Goal: Information Seeking & Learning: Find contact information

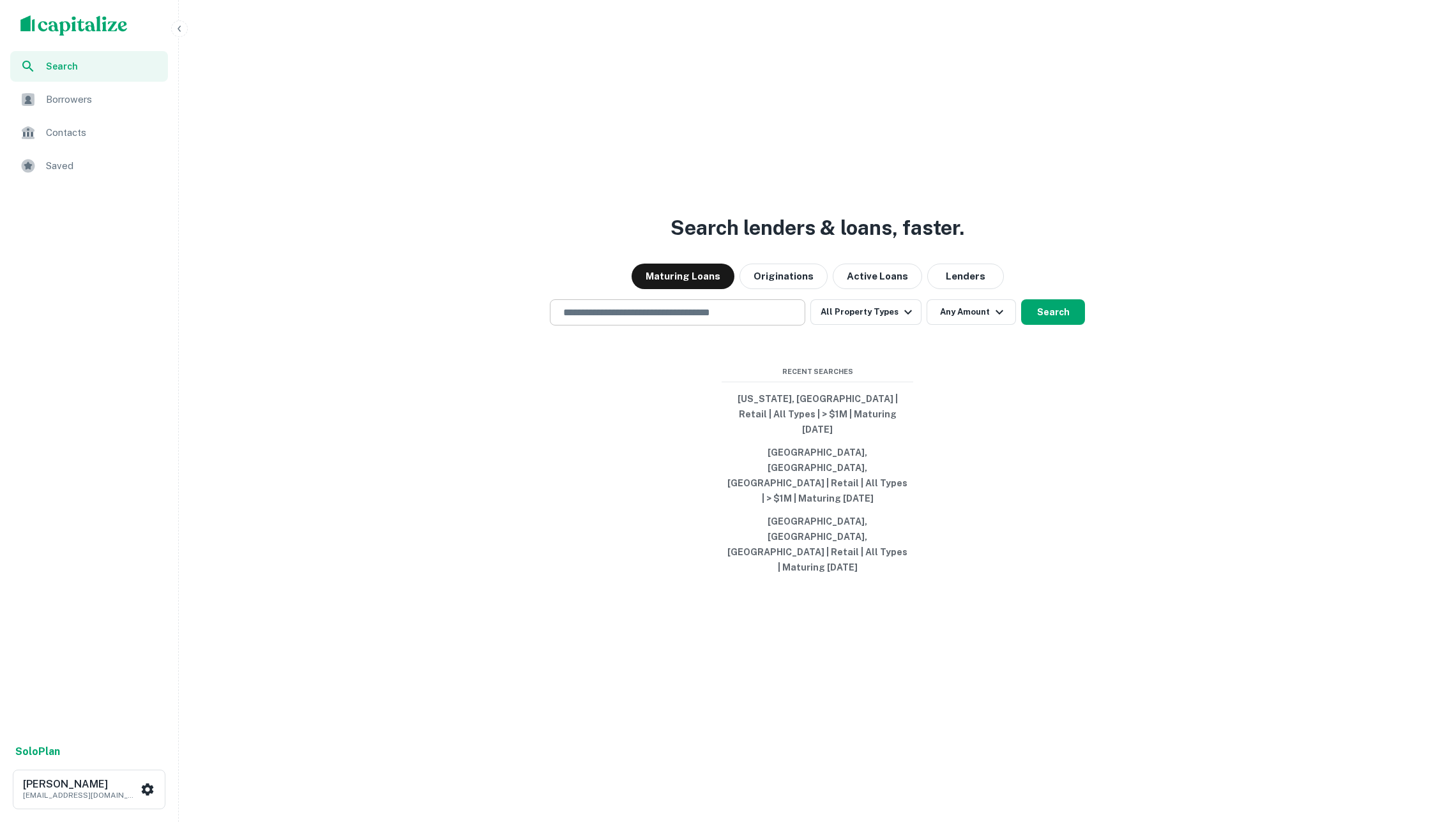
click at [665, 320] on input "text" at bounding box center [677, 313] width 244 height 14
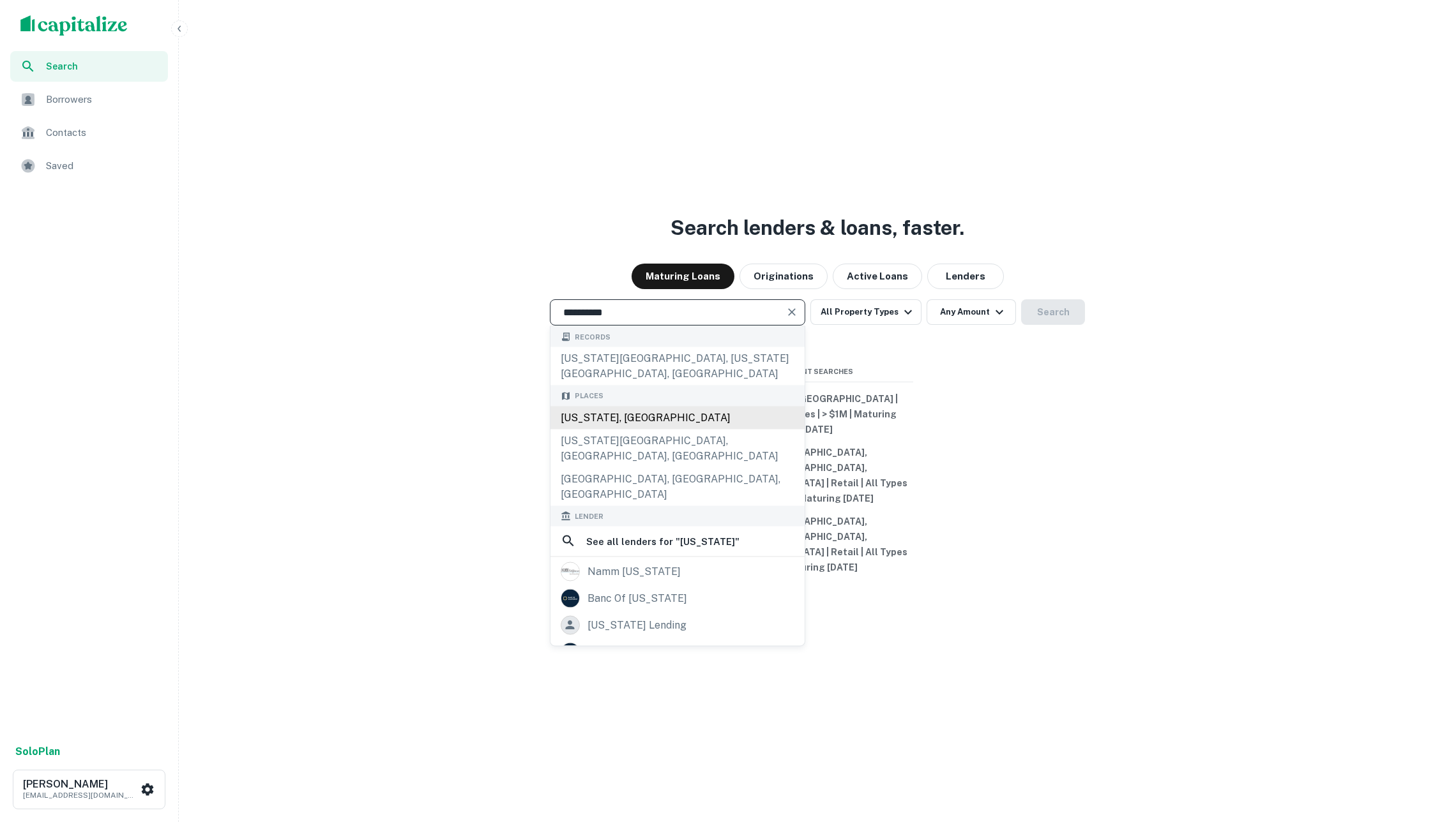
click at [680, 429] on div "[US_STATE], [GEOGRAPHIC_DATA]" at bounding box center [677, 418] width 254 height 23
type input "**********"
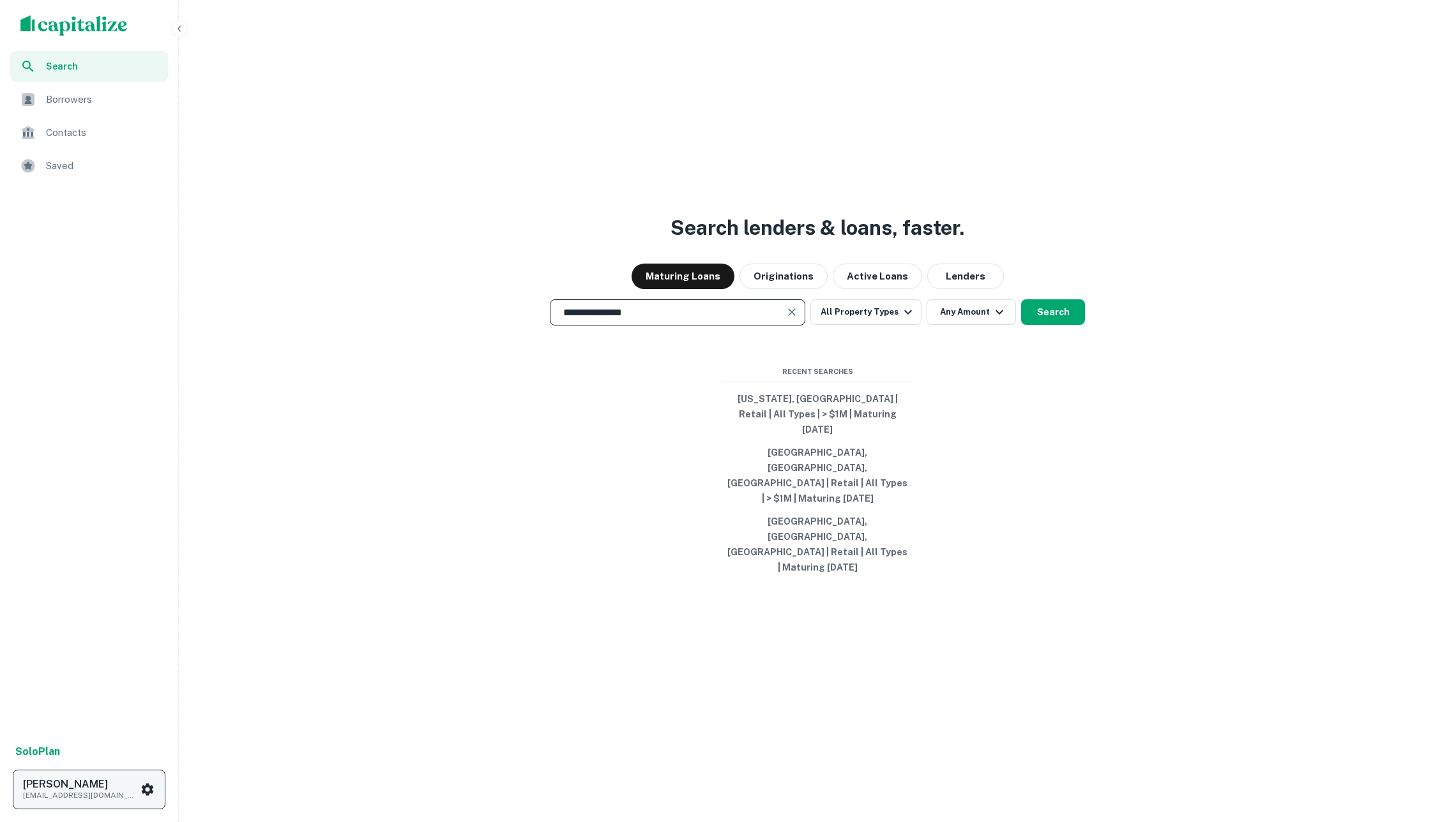
click at [113, 790] on p "[EMAIL_ADDRESS][DOMAIN_NAME]" at bounding box center [81, 795] width 115 height 12
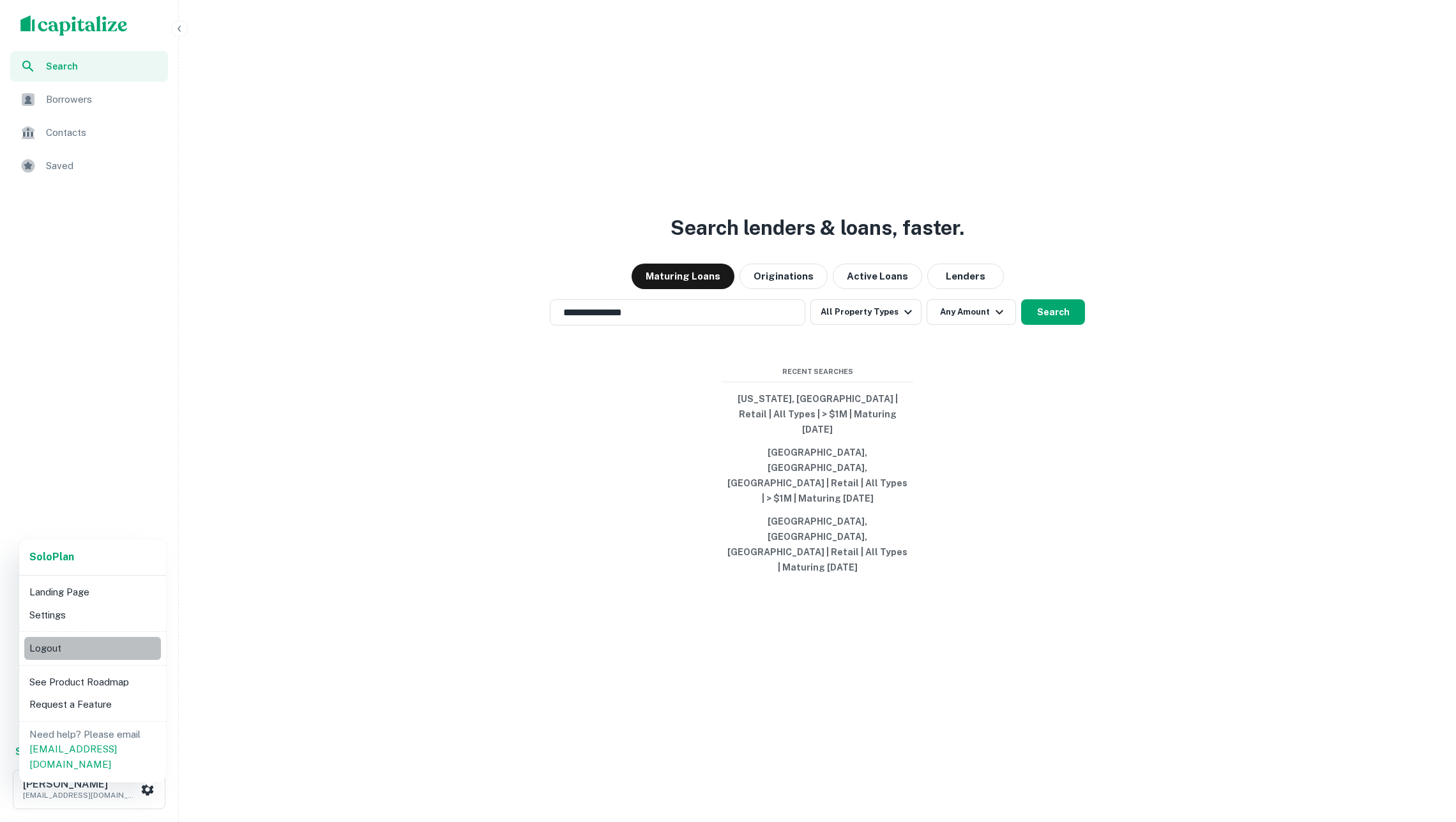
click at [96, 649] on li "Logout" at bounding box center [93, 649] width 137 height 23
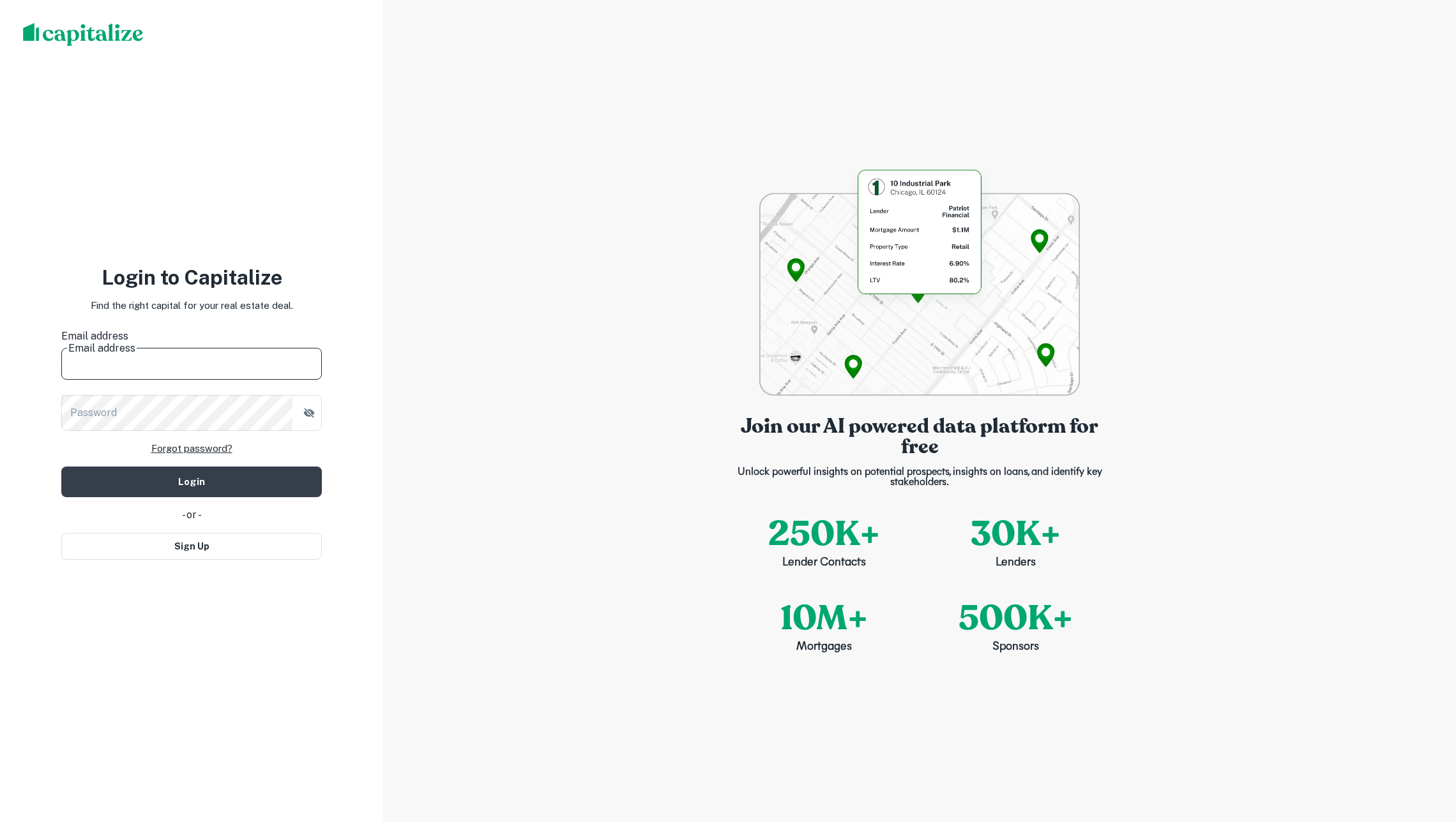
click at [191, 356] on input "Email address" at bounding box center [191, 362] width 261 height 36
type input "**********"
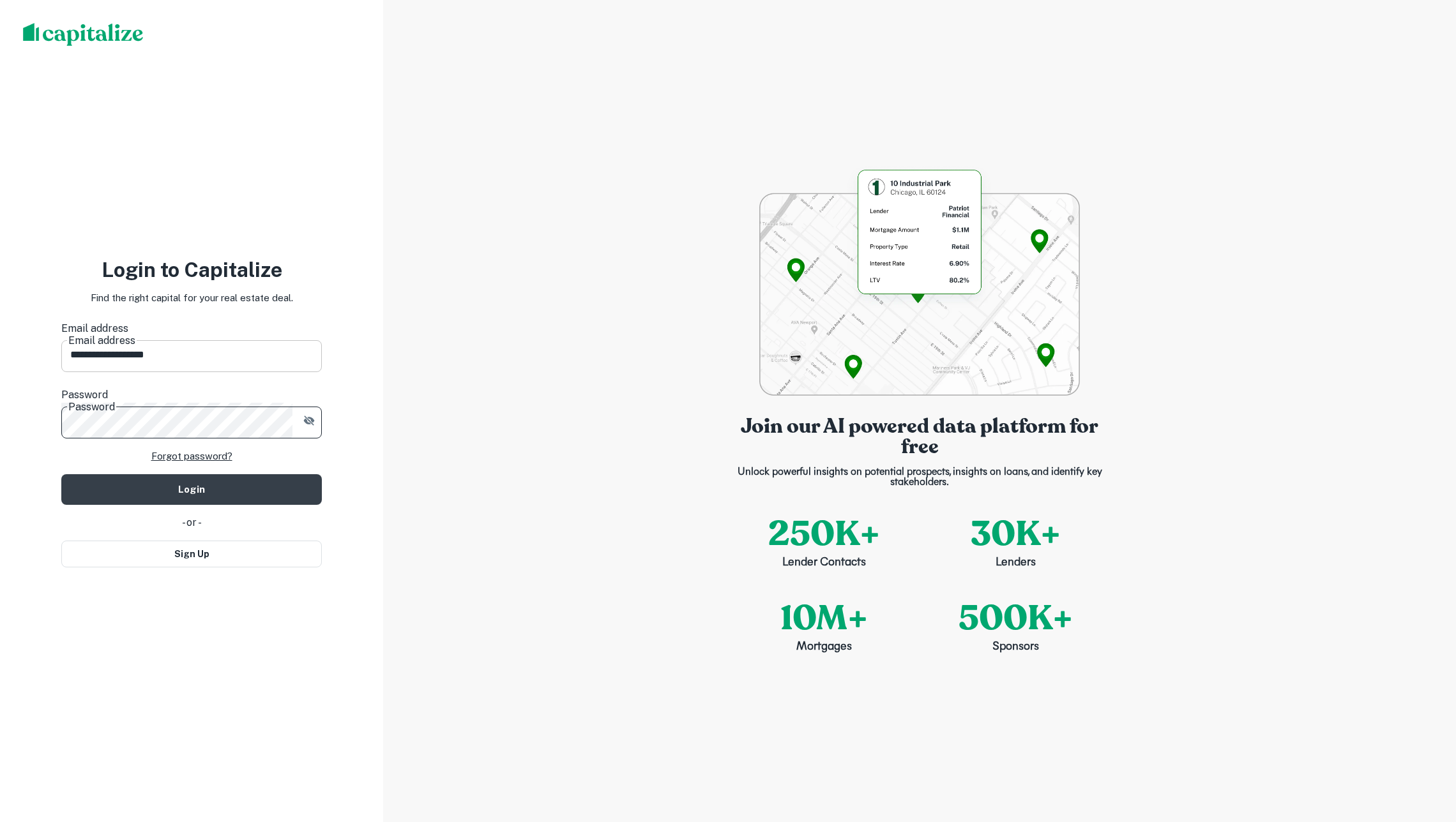
click at [191, 474] on button "Login" at bounding box center [191, 490] width 261 height 31
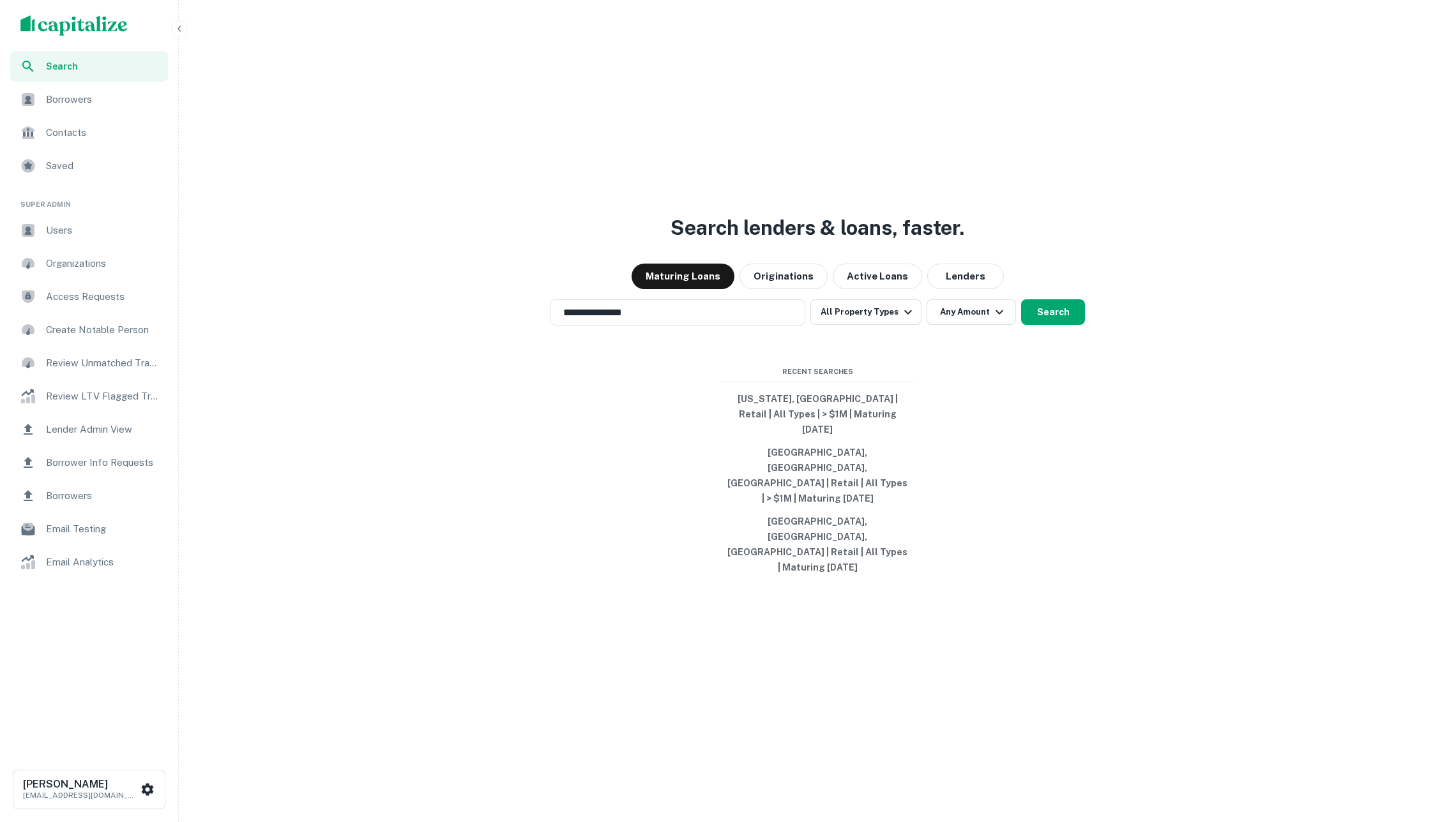
click at [471, 439] on div "**********" at bounding box center [817, 441] width 1266 height 822
click at [582, 320] on input "**********" at bounding box center [668, 313] width 225 height 14
click at [1057, 325] on button "Search" at bounding box center [1052, 312] width 64 height 25
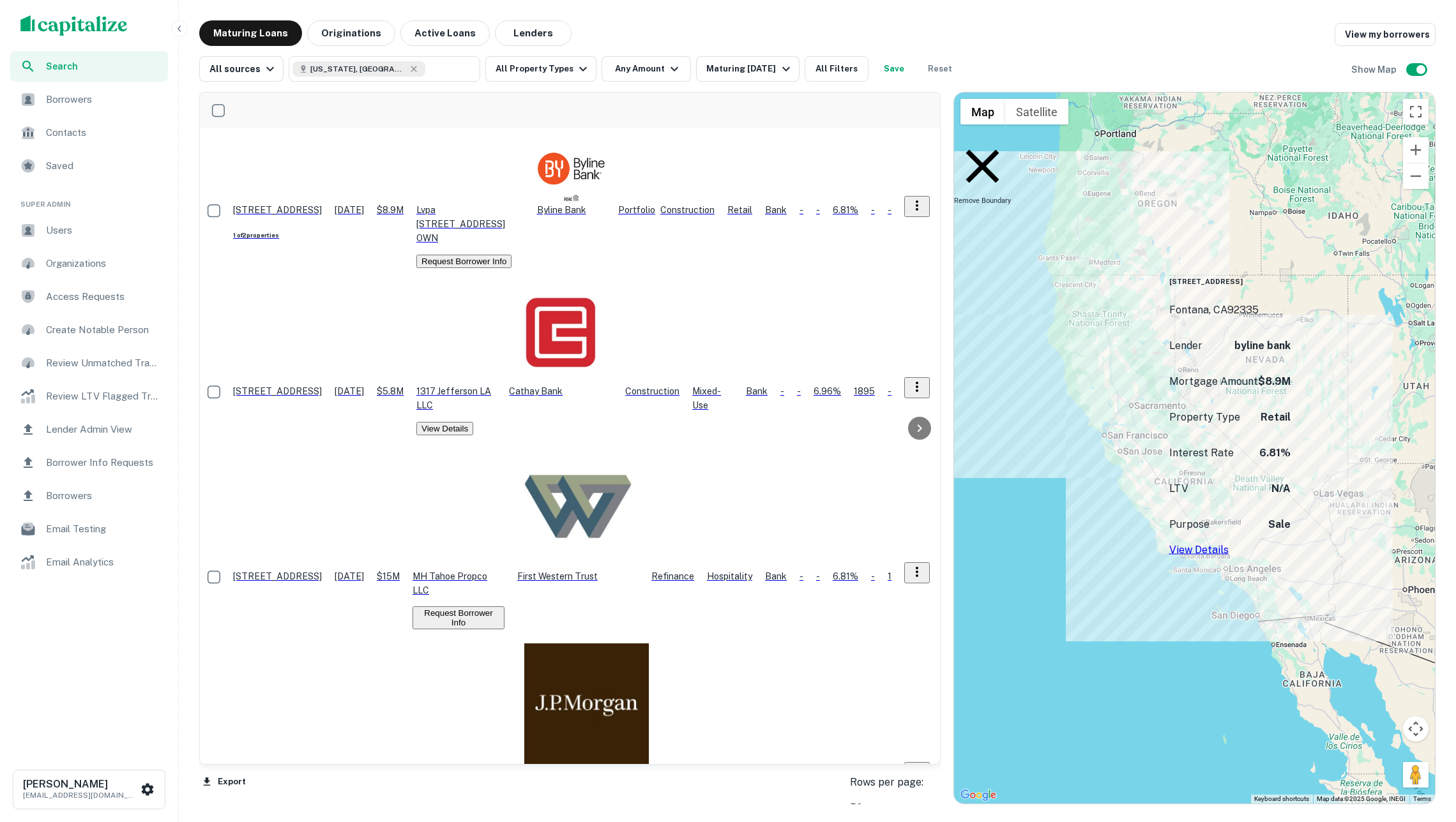
click at [511, 254] on button "Request Borrower Info" at bounding box center [464, 261] width 95 height 13
click at [404, 203] on p "$8.9M" at bounding box center [390, 210] width 27 height 14
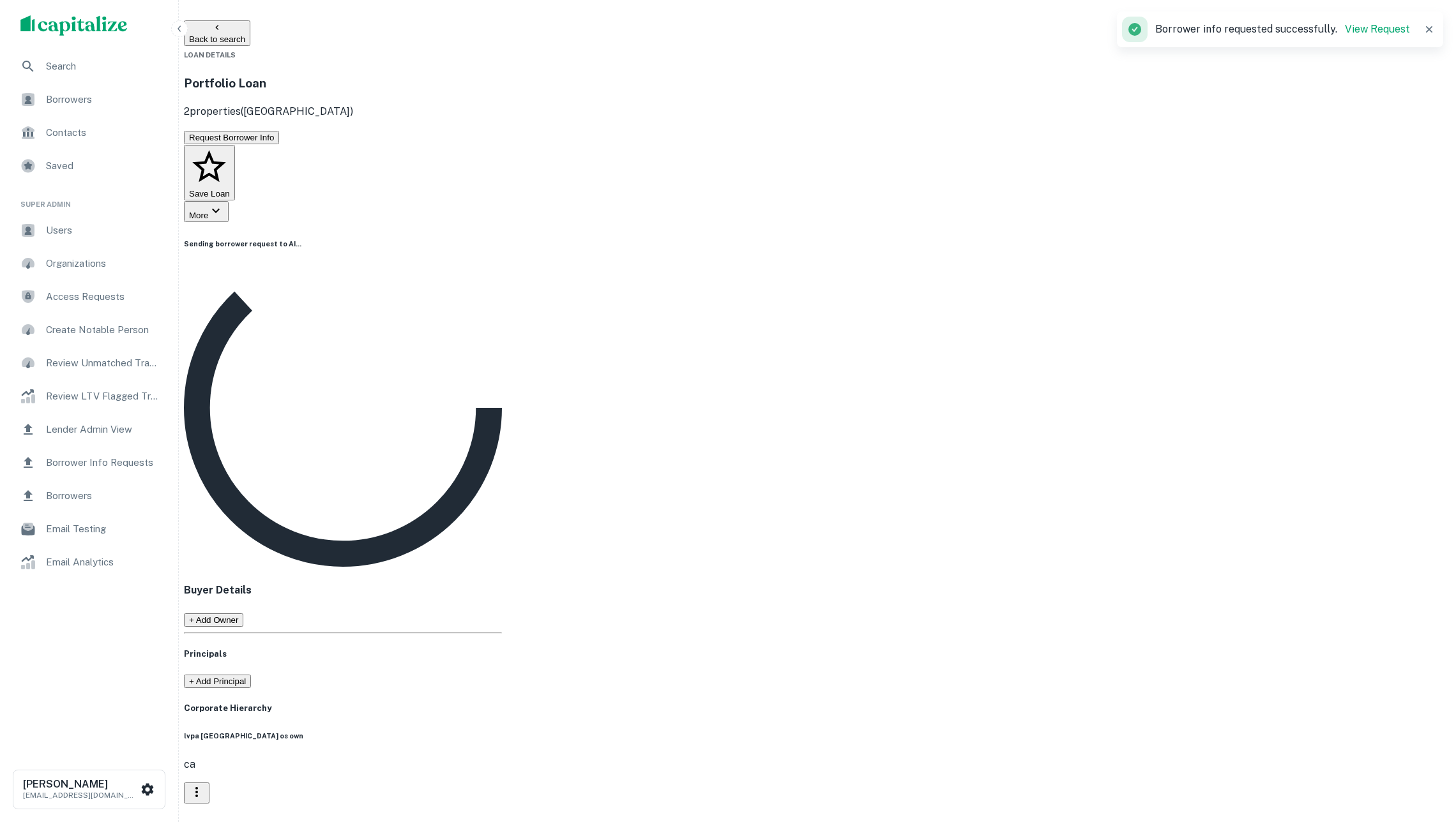
click at [250, 30] on button "Back to search" at bounding box center [218, 33] width 67 height 25
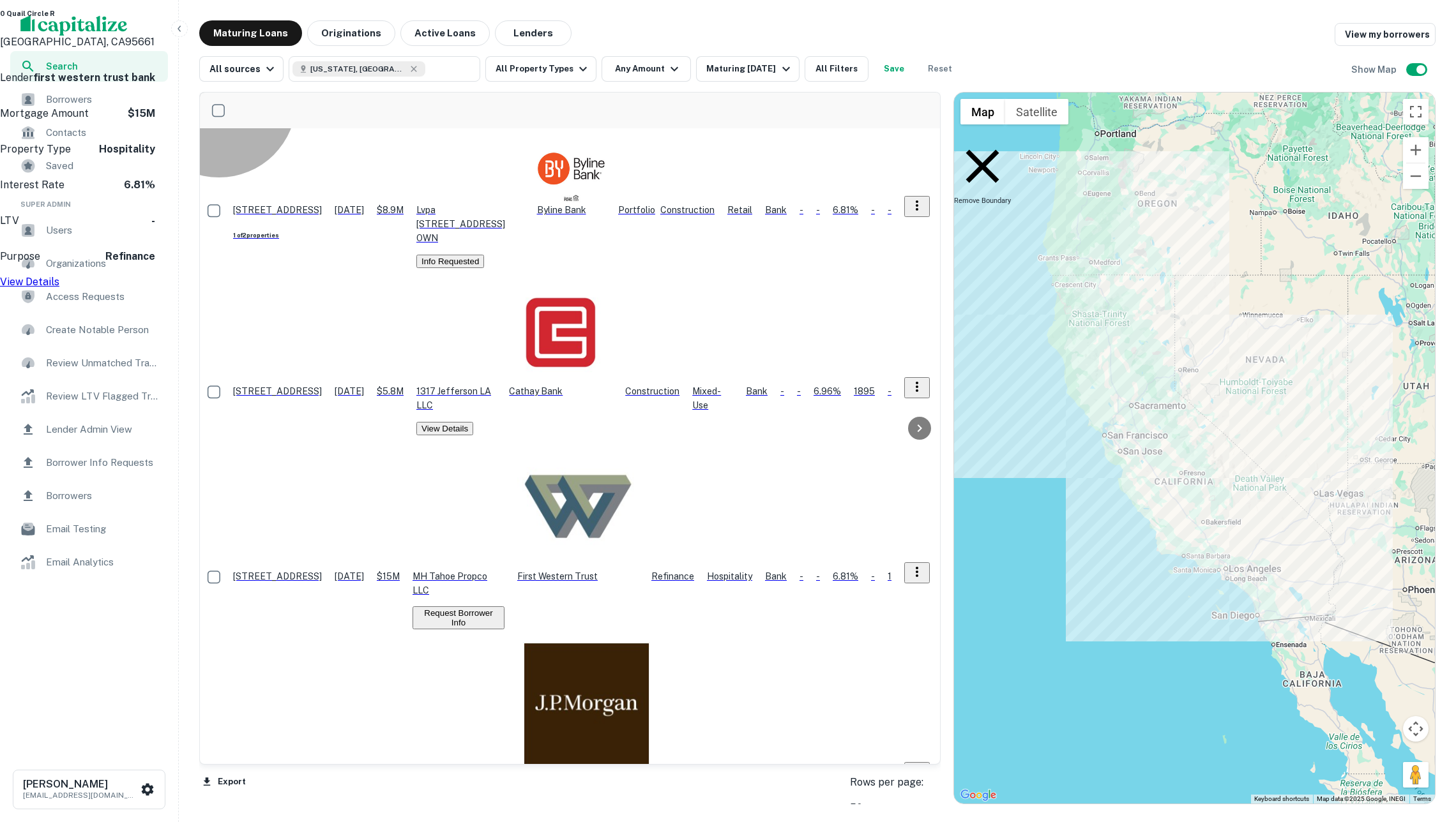
click at [504, 606] on button "Request Borrower Info" at bounding box center [458, 618] width 92 height 23
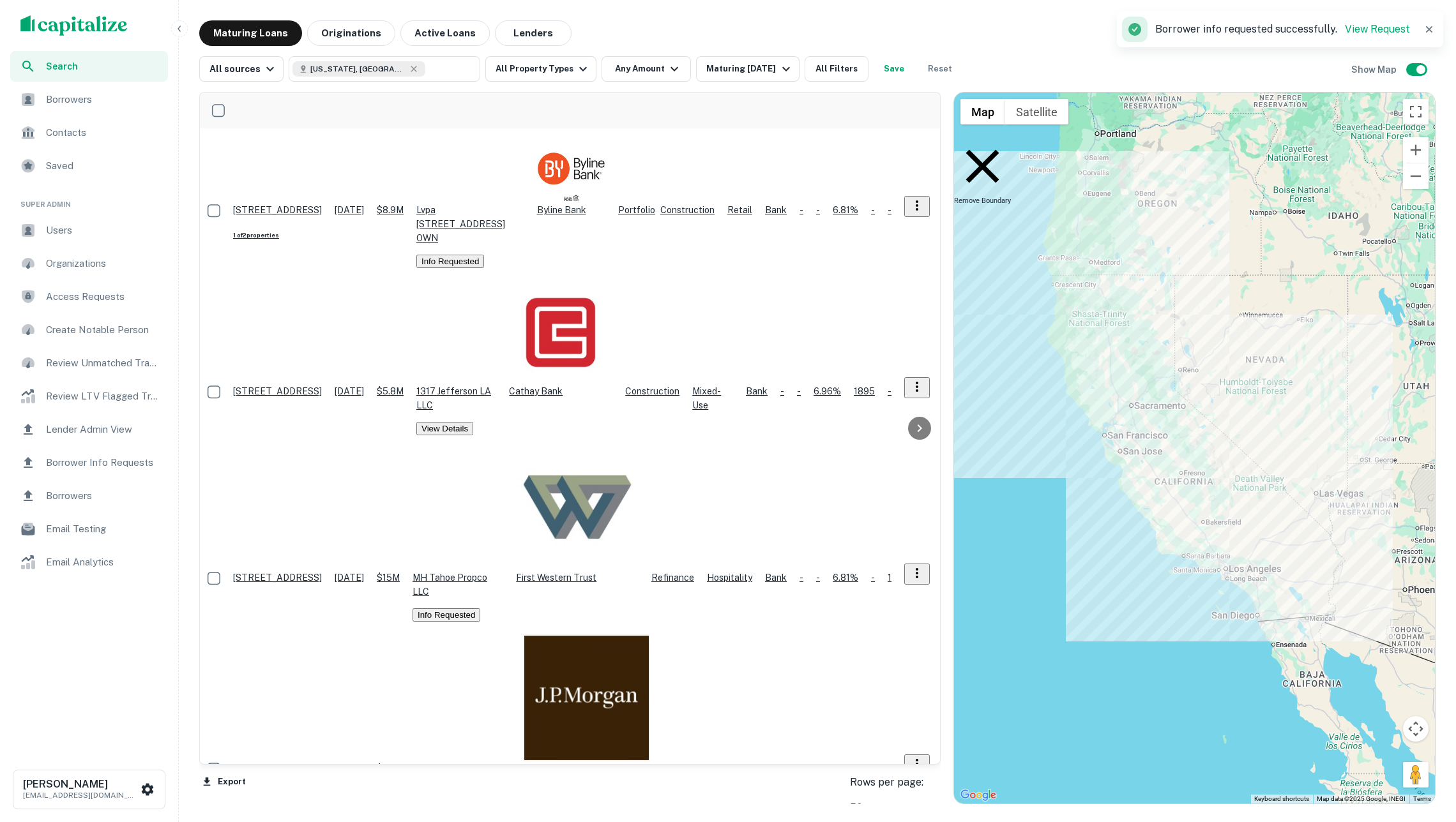
click at [406, 442] on td "$15M" at bounding box center [388, 535] width 36 height 186
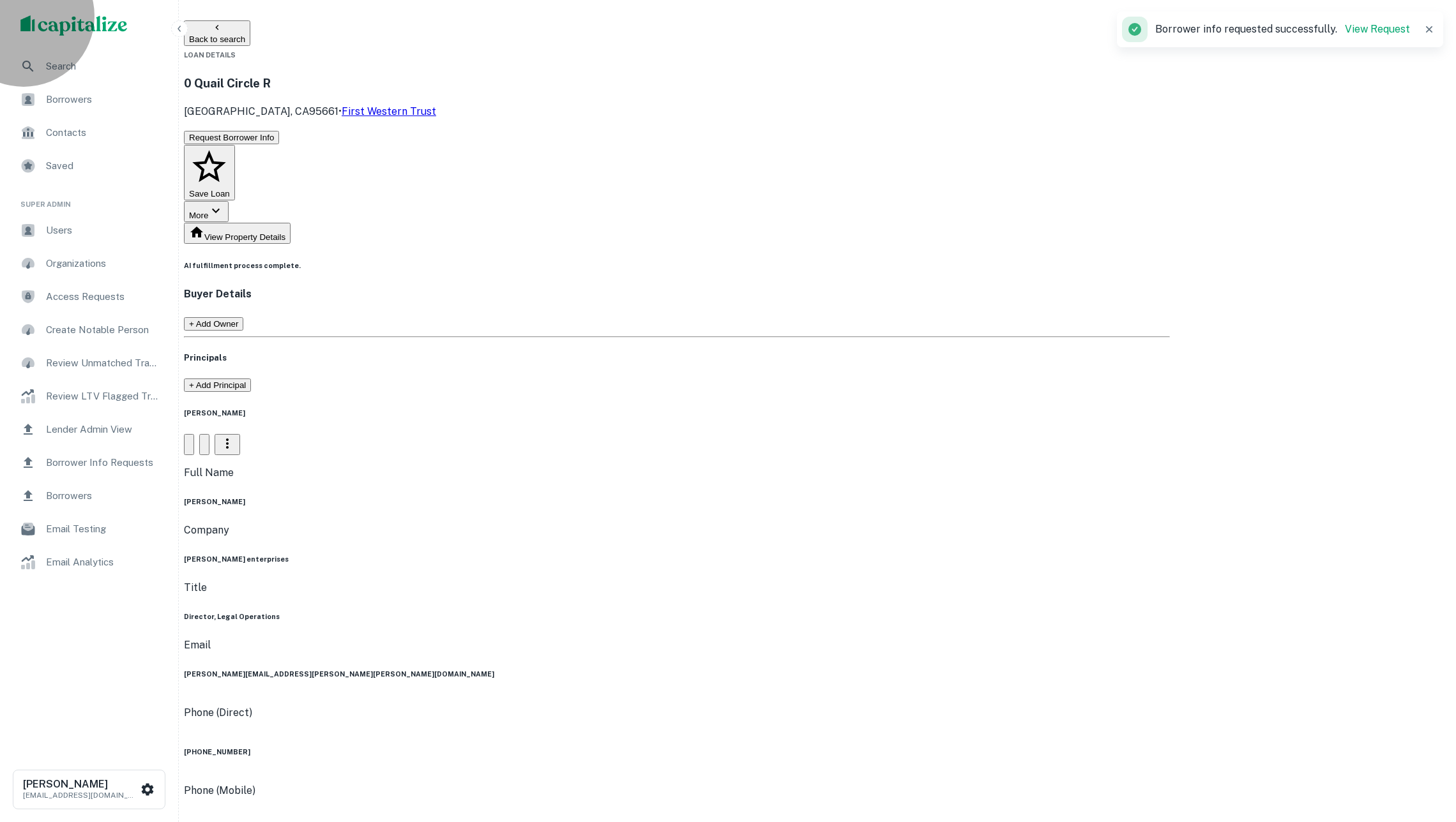
click at [250, 36] on button "Back to search" at bounding box center [218, 33] width 67 height 25
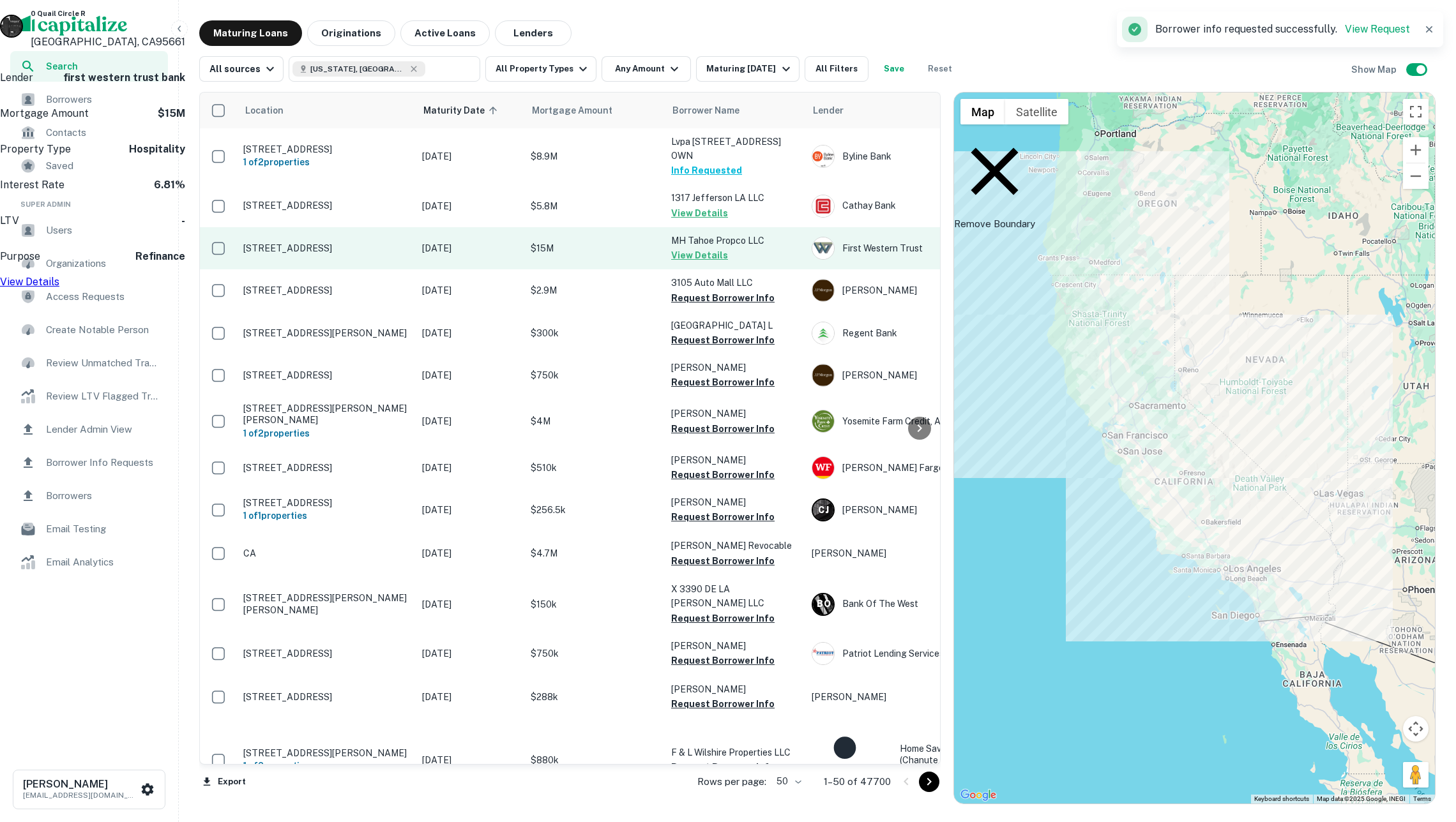
click at [618, 250] on p "$15M" at bounding box center [594, 249] width 128 height 14
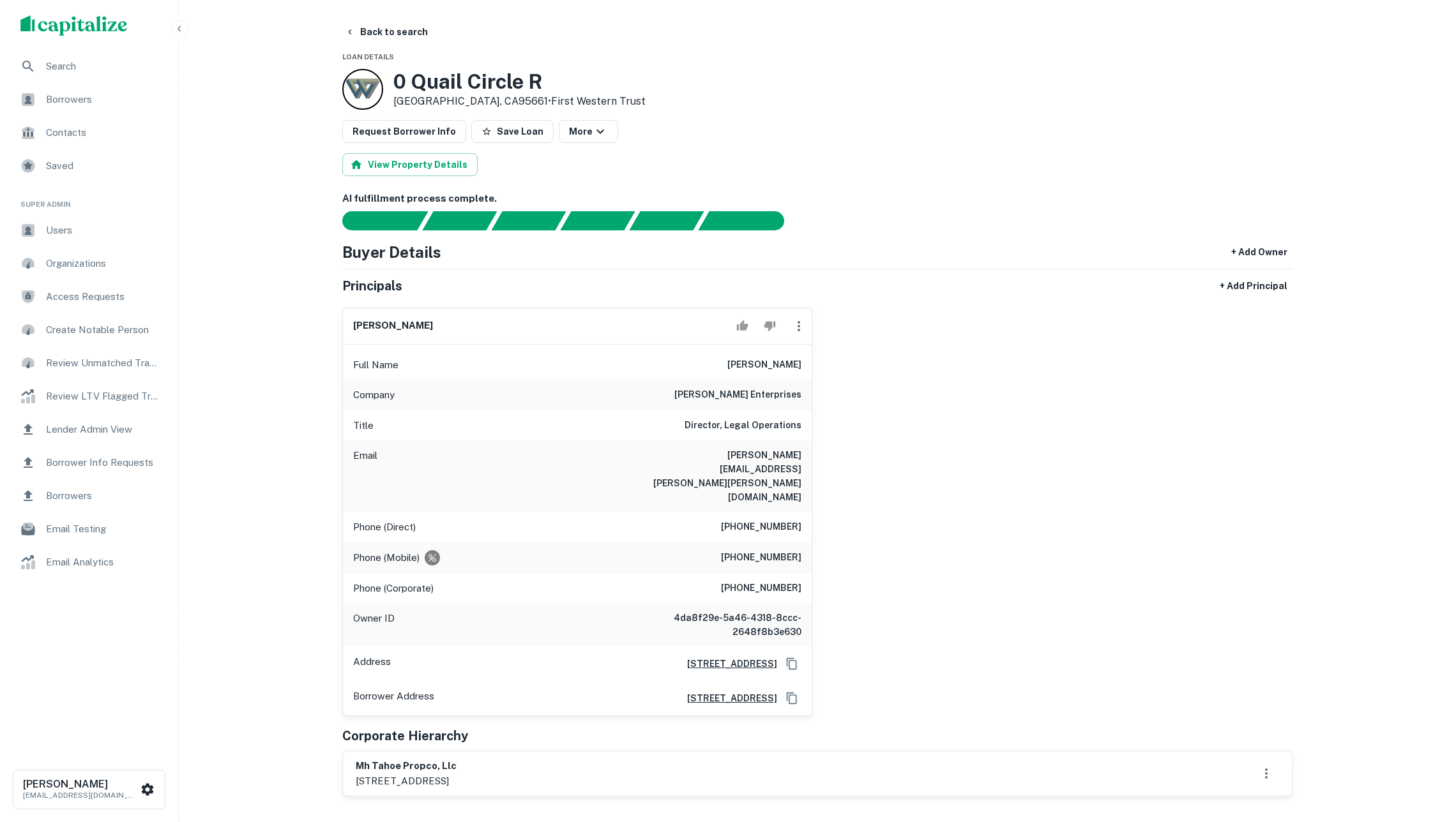
click at [457, 773] on p "[STREET_ADDRESS]" at bounding box center [406, 781] width 101 height 15
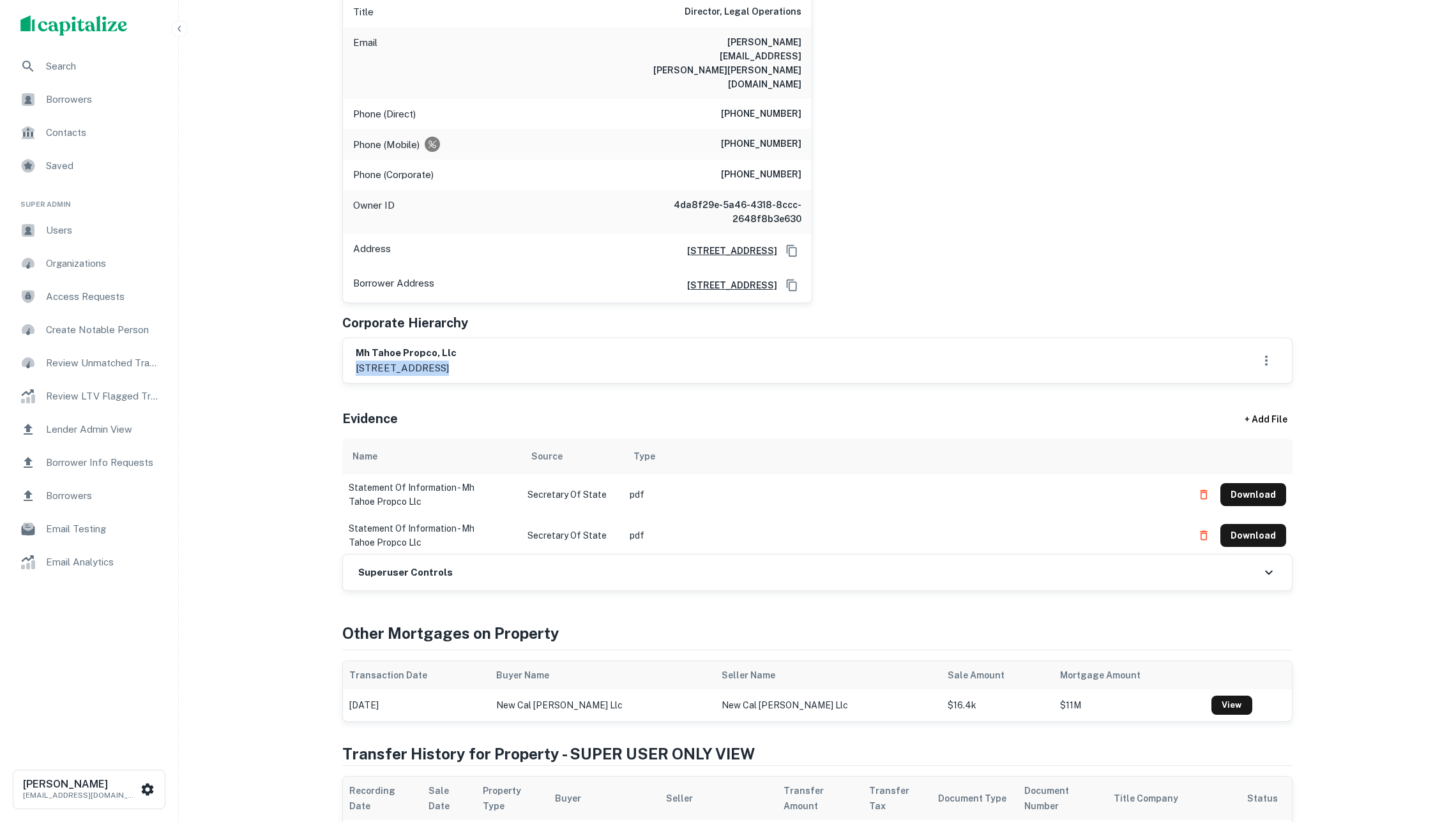
scroll to position [220, 0]
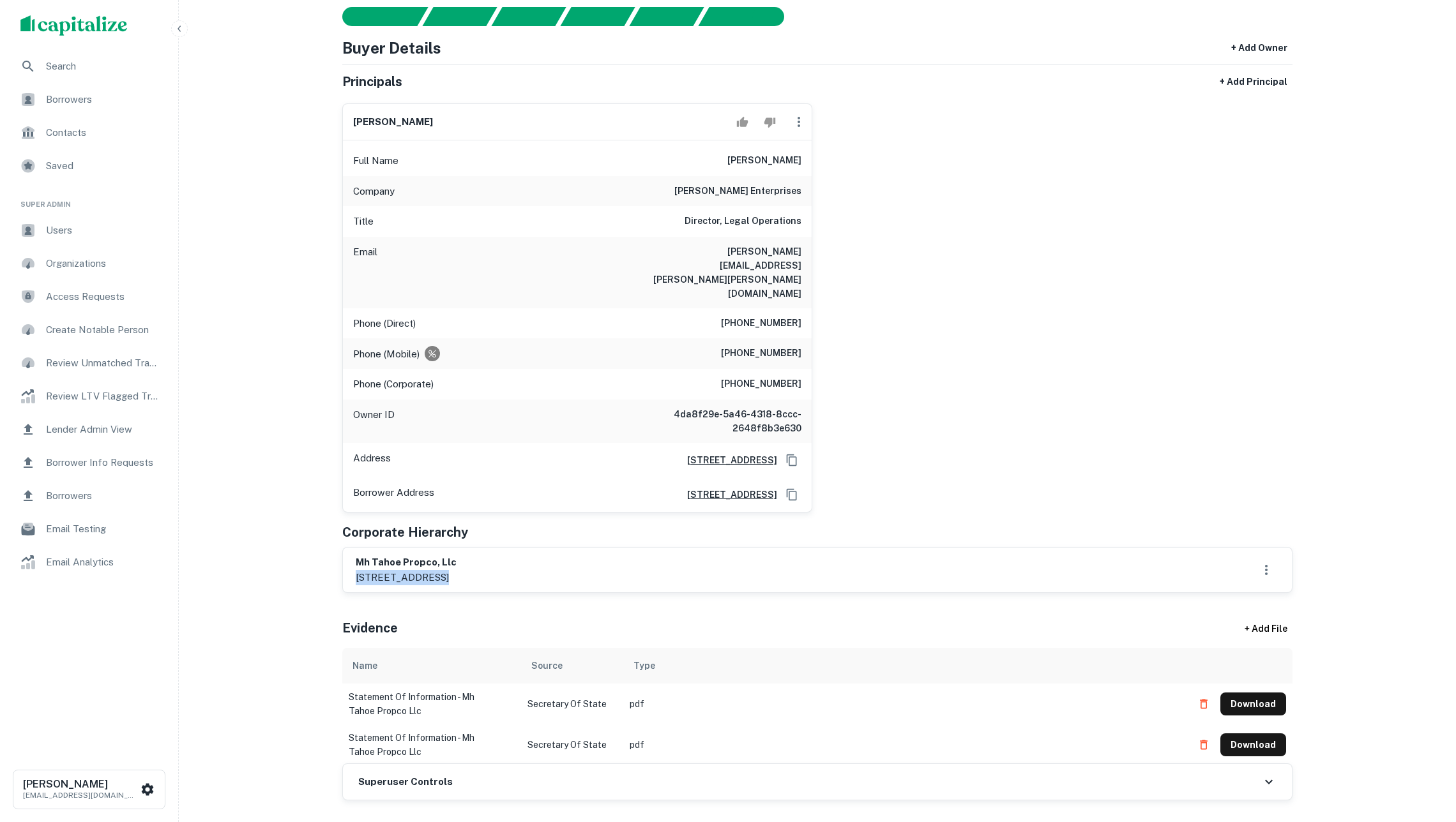
copy div "[STREET_ADDRESS]"
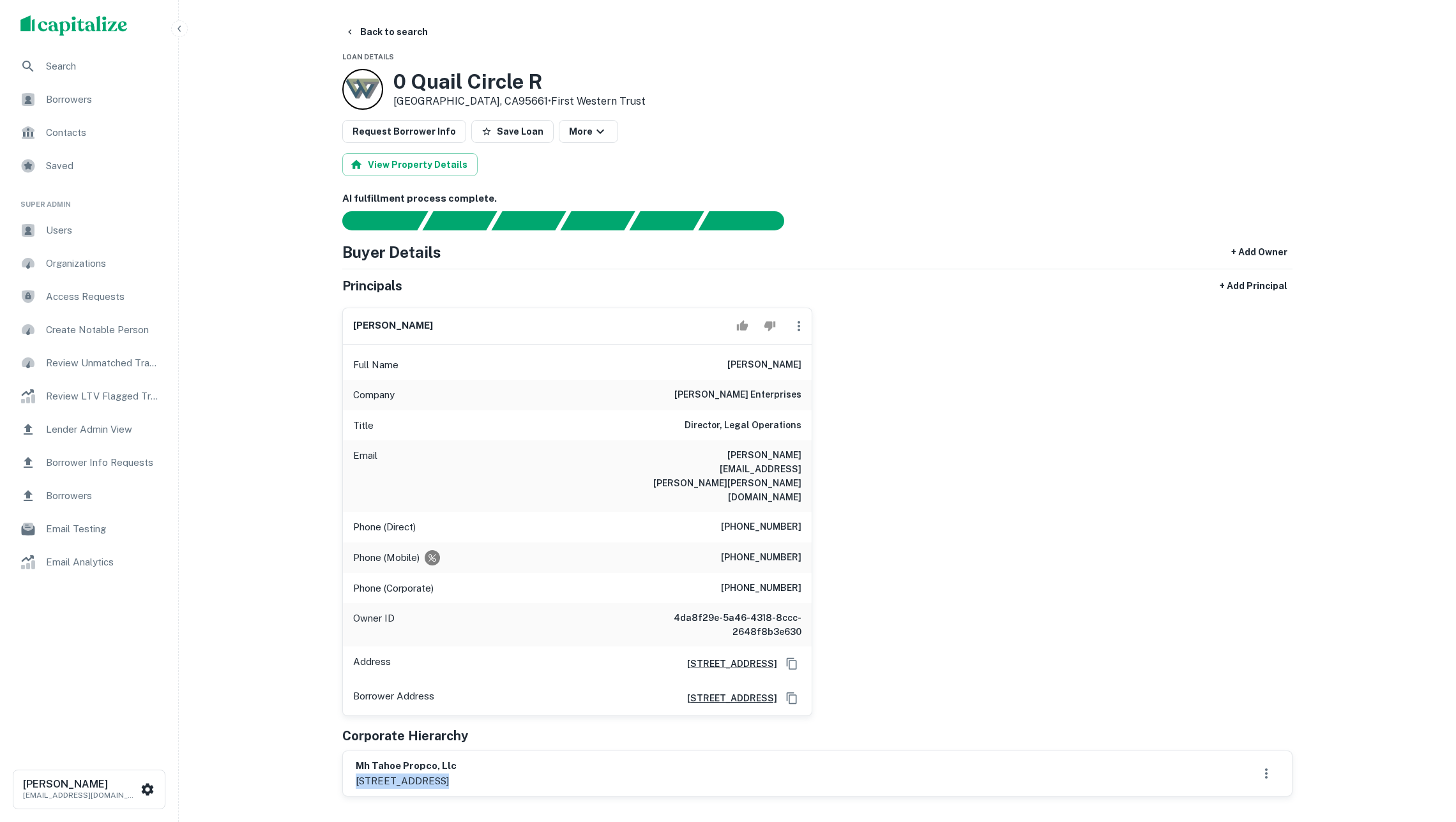
scroll to position [0, 0]
click at [386, 31] on button "Back to search" at bounding box center [386, 32] width 93 height 23
